Goal: Information Seeking & Learning: Learn about a topic

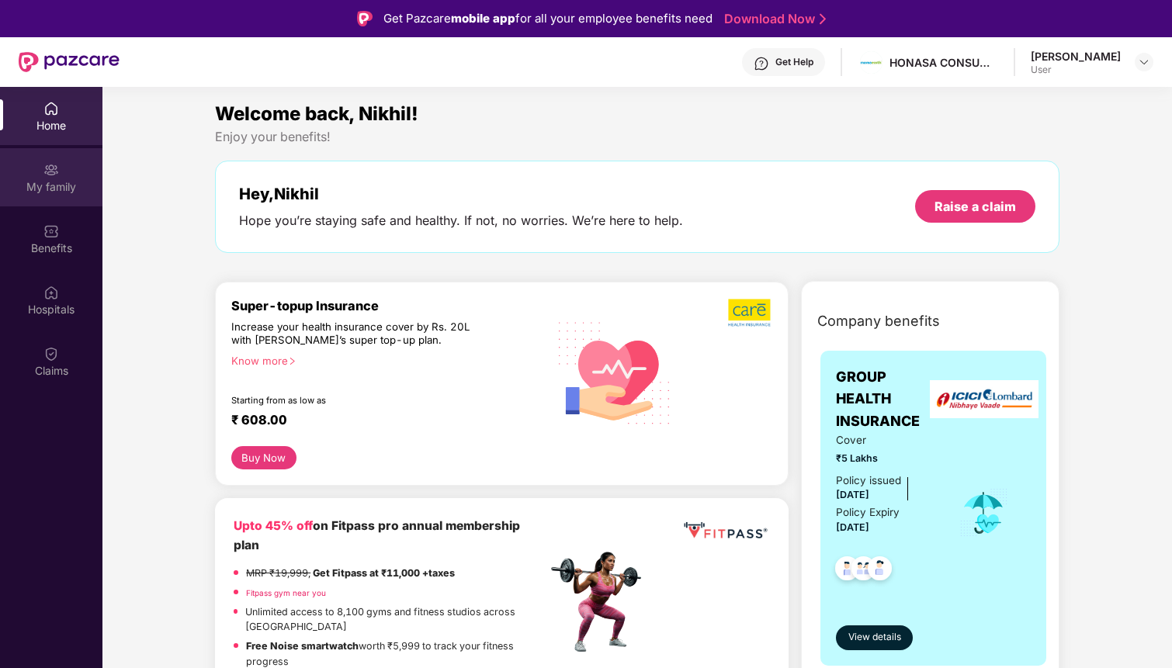
click at [47, 185] on div "My family" at bounding box center [51, 187] width 102 height 16
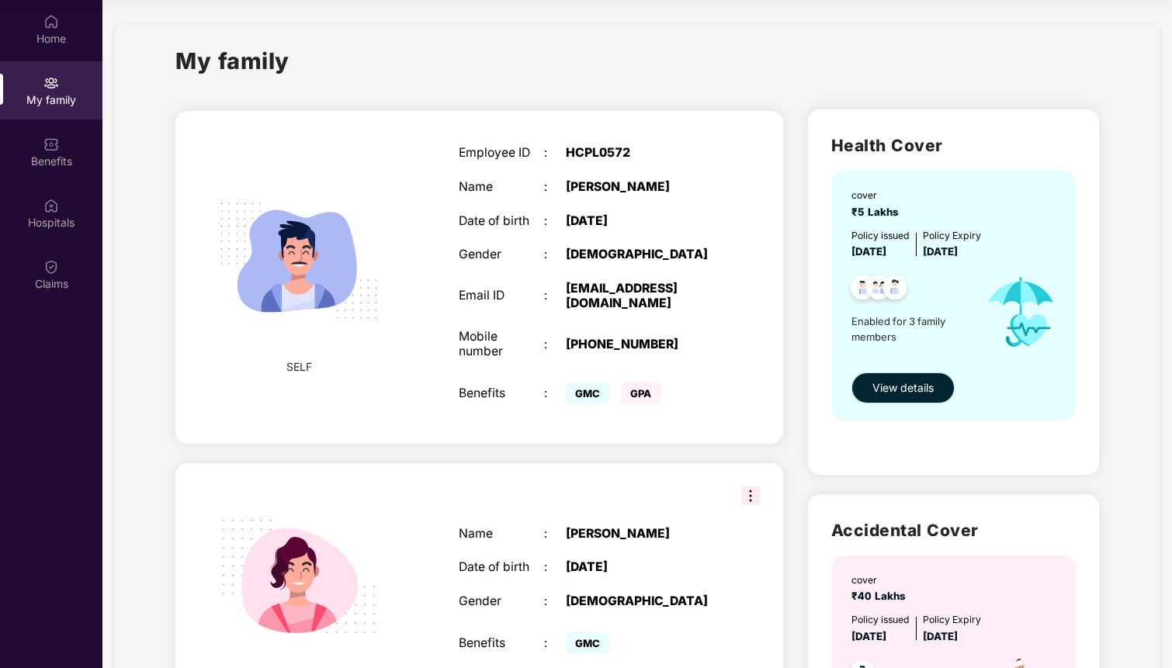
click at [889, 390] on span "View details" at bounding box center [902, 388] width 61 height 17
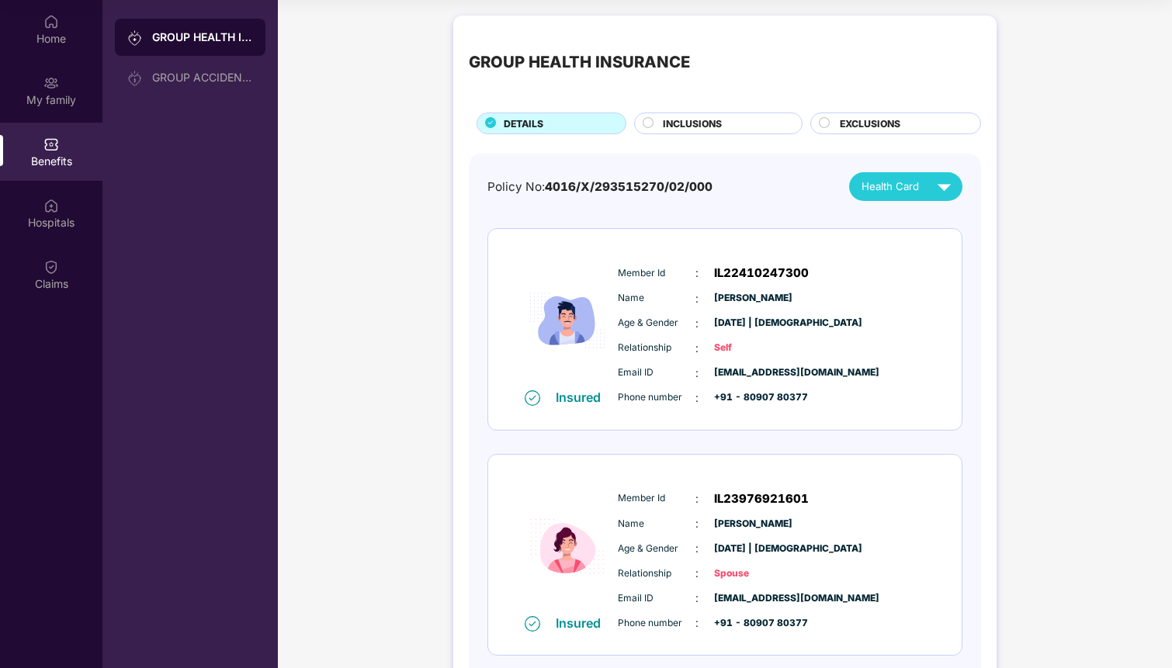
click at [744, 121] on div "INCLUSIONS" at bounding box center [724, 124] width 139 height 17
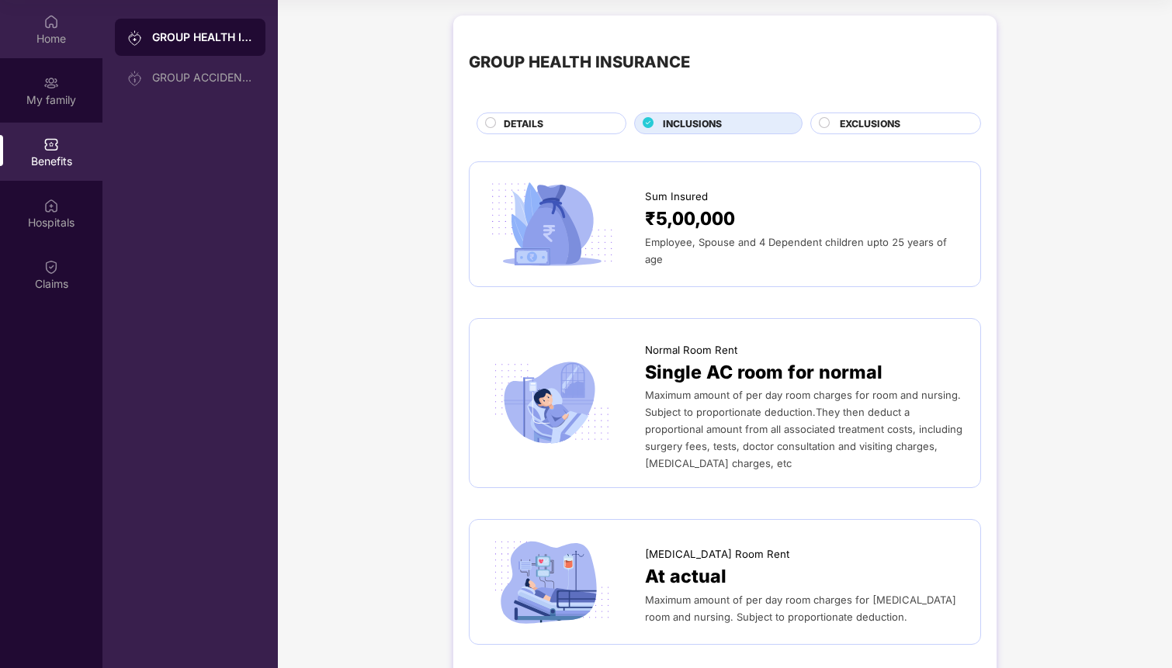
click at [67, 24] on div "Home" at bounding box center [51, 29] width 102 height 58
